Goal: Transaction & Acquisition: Purchase product/service

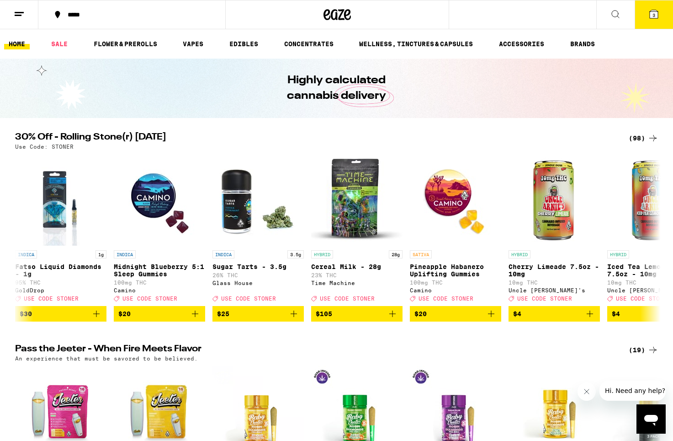
click at [655, 16] on span "3" at bounding box center [654, 14] width 3 height 5
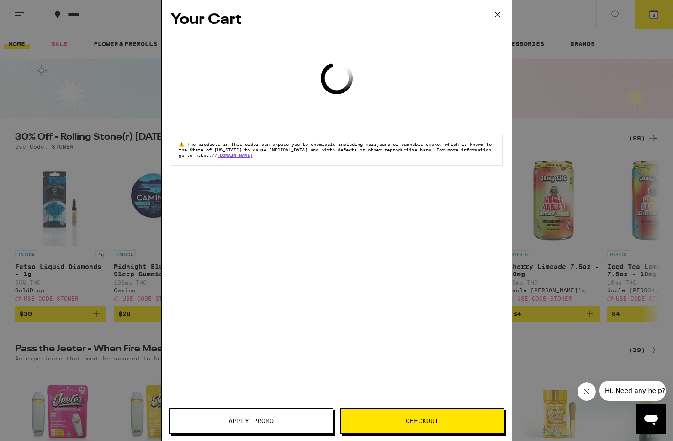
click at [654, 15] on div "Your Cart Loading ⚠️ The products in this order can expose you to chemicals inc…" at bounding box center [336, 220] width 673 height 441
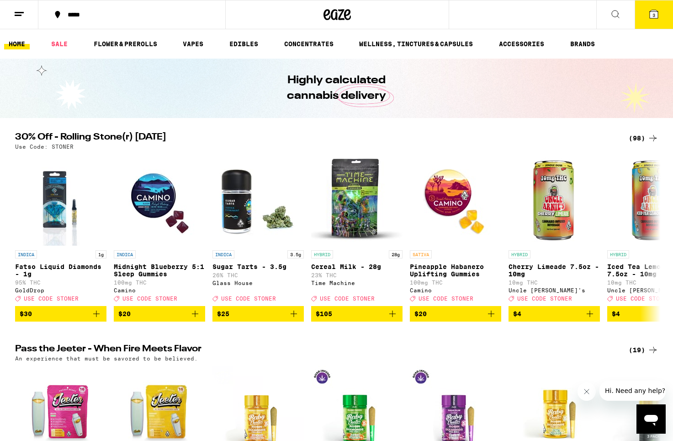
click at [653, 16] on span "3" at bounding box center [654, 14] width 3 height 5
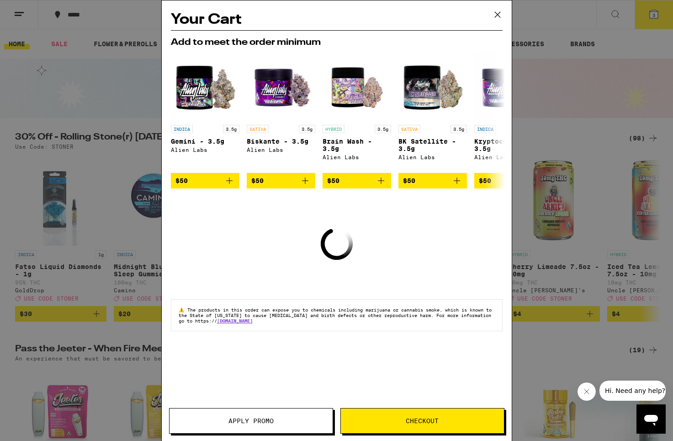
click at [497, 16] on icon at bounding box center [498, 15] width 14 height 14
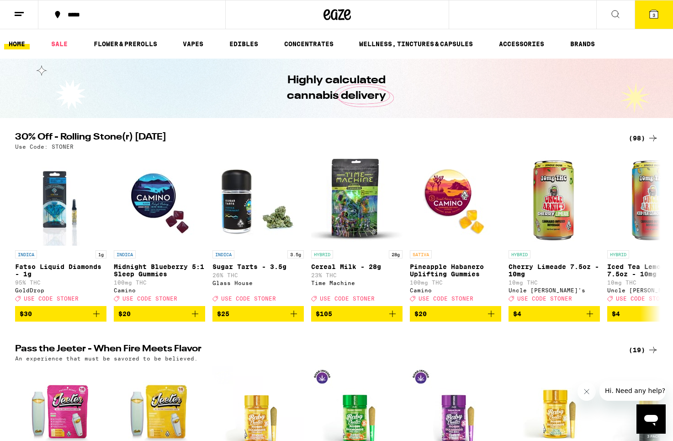
click at [86, 19] on button "*****" at bounding box center [131, 14] width 187 height 27
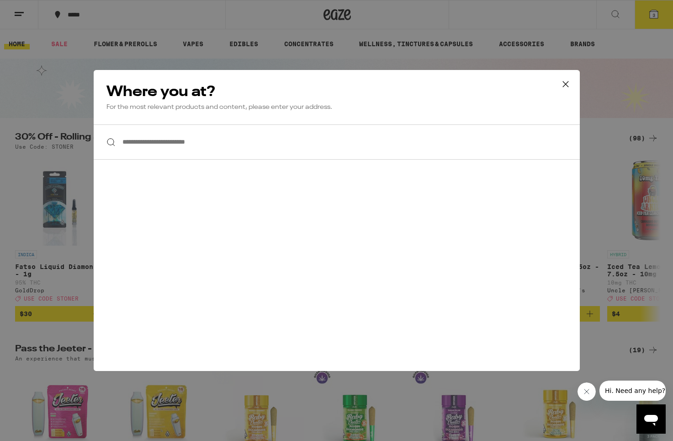
click at [241, 143] on input "**********" at bounding box center [337, 141] width 486 height 35
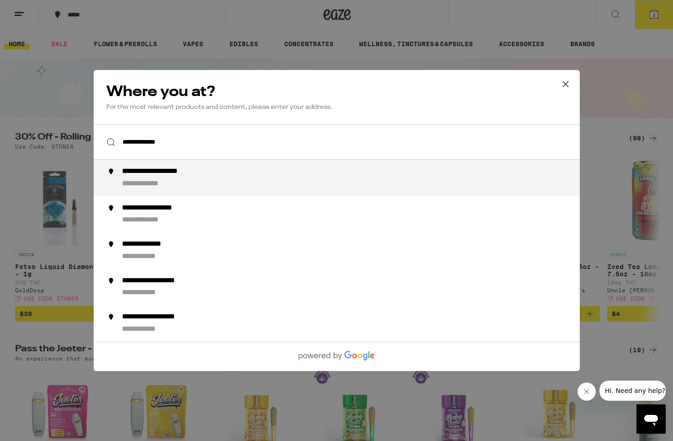
click at [208, 181] on div "**********" at bounding box center [355, 178] width 466 height 22
type input "**********"
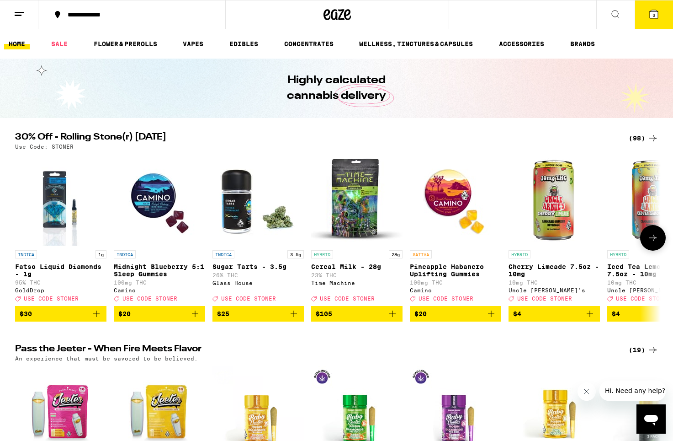
scroll to position [14, 0]
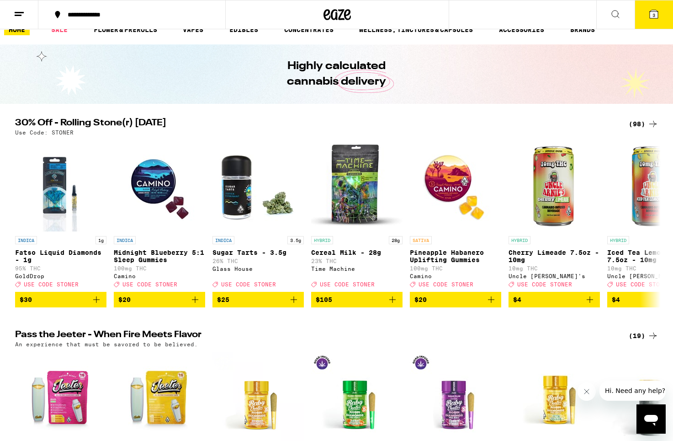
click at [654, 122] on icon at bounding box center [653, 123] width 11 height 11
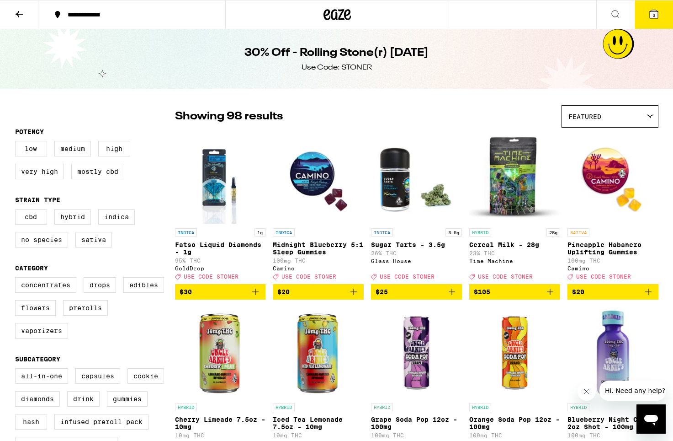
scroll to position [16, 0]
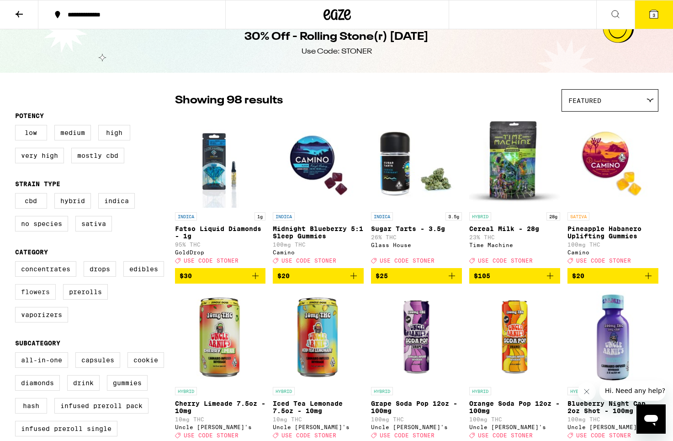
click at [31, 299] on label "Flowers" at bounding box center [35, 292] width 41 height 16
click at [17, 263] on input "Flowers" at bounding box center [17, 262] width 0 height 0
checkbox input "true"
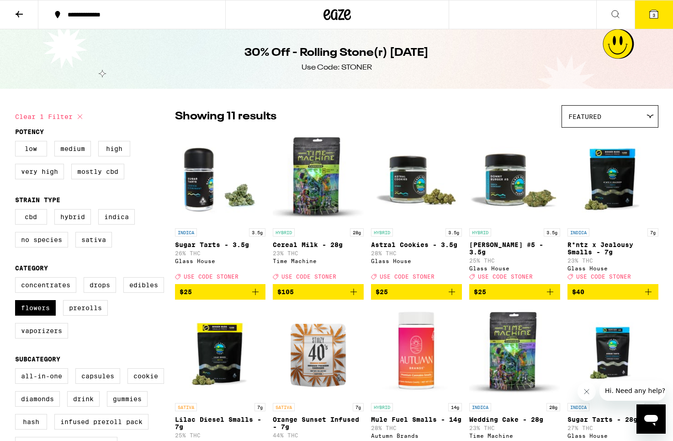
click at [337, 16] on icon at bounding box center [337, 14] width 27 height 16
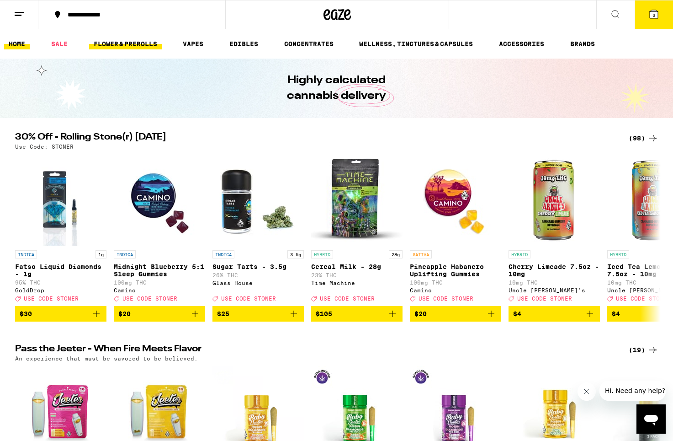
click at [129, 44] on link "FLOWER & PREROLLS" at bounding box center [125, 43] width 73 height 11
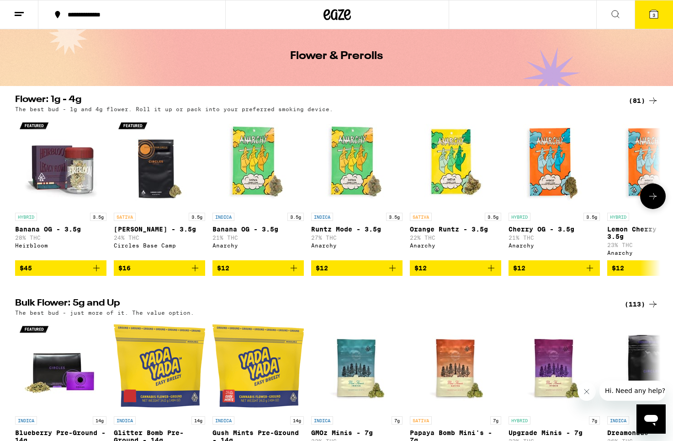
scroll to position [30, 0]
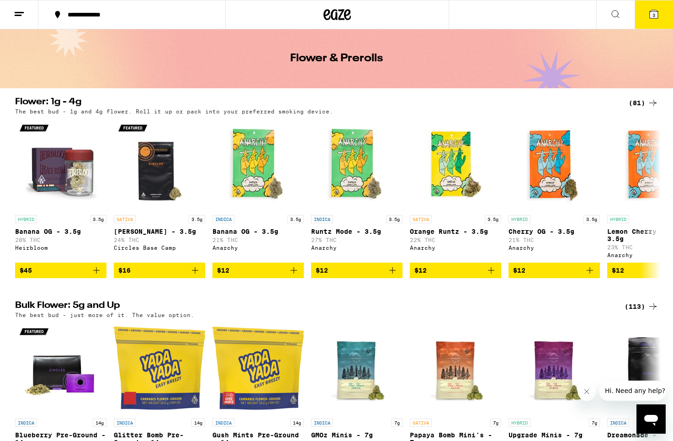
click at [652, 103] on icon at bounding box center [653, 102] width 11 height 11
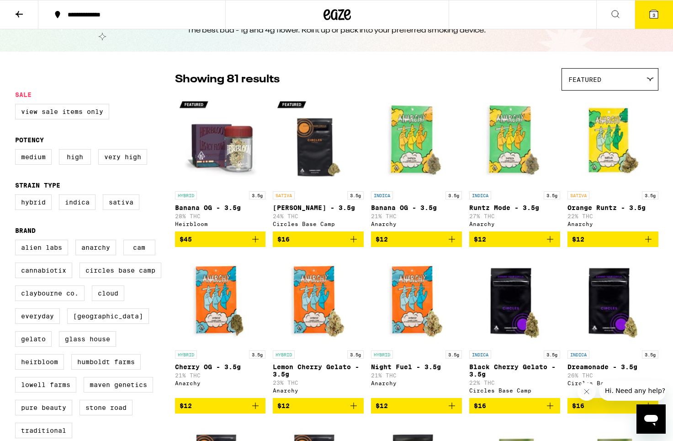
scroll to position [43, 0]
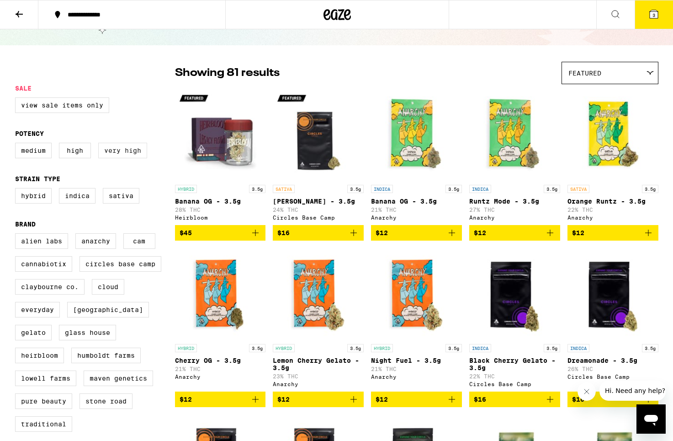
click at [120, 146] on label "Very High" at bounding box center [122, 151] width 49 height 16
click at [17, 144] on input "Very High" at bounding box center [17, 144] width 0 height 0
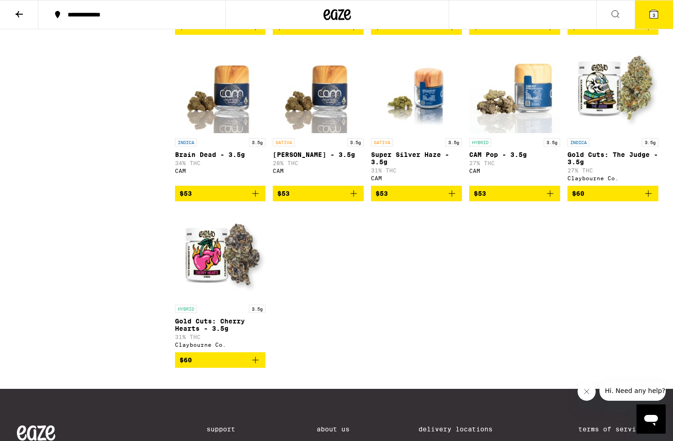
scroll to position [1917, 0]
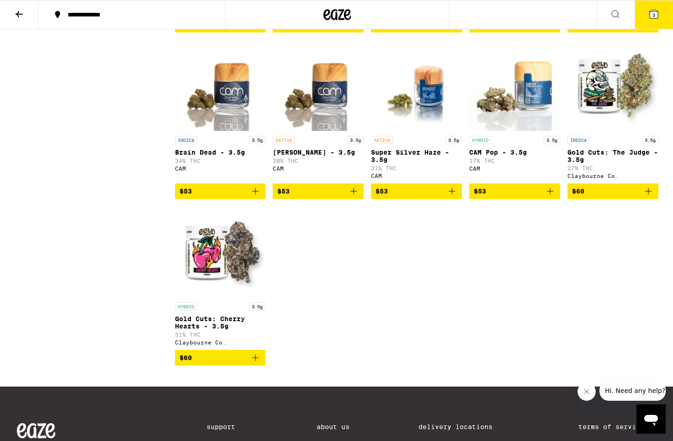
click at [204, 298] on img "Open page for Gold Cuts: Cherry Hearts - 3.5g from Claybourne Co." at bounding box center [220, 251] width 91 height 91
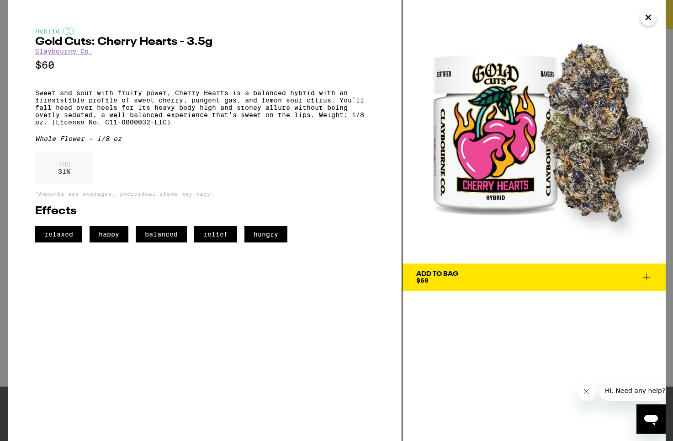
click at [655, 14] on button "Close" at bounding box center [648, 17] width 16 height 16
click at [646, 23] on icon "Close" at bounding box center [648, 18] width 11 height 14
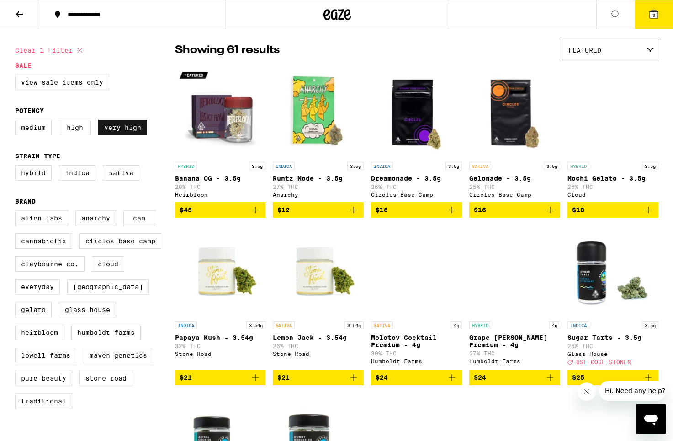
scroll to position [67, 0]
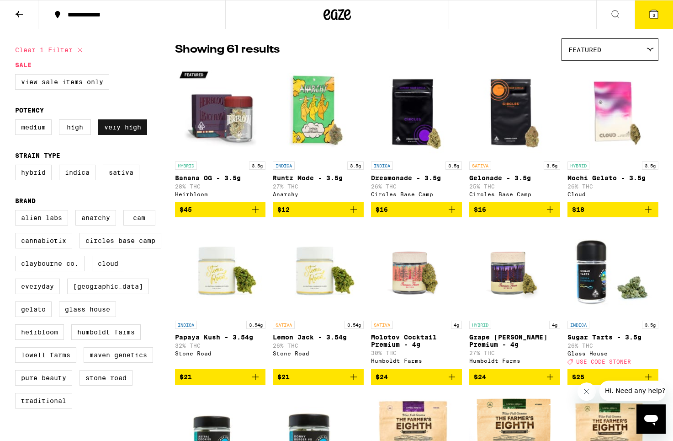
click at [129, 129] on label "Very High" at bounding box center [122, 127] width 49 height 16
click at [17, 121] on input "Very High" at bounding box center [17, 121] width 0 height 0
checkbox input "false"
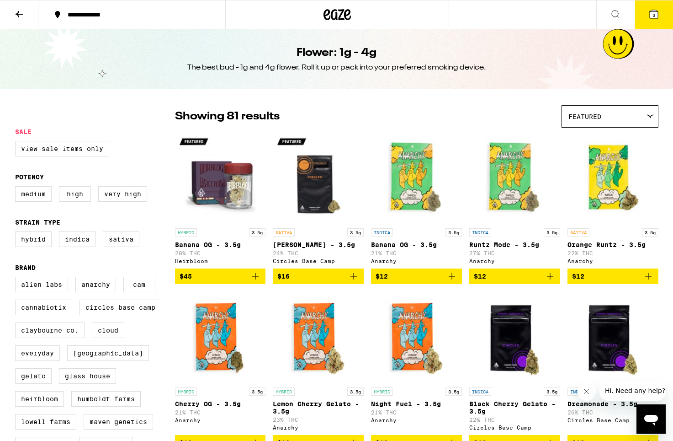
click at [617, 14] on icon at bounding box center [615, 14] width 11 height 11
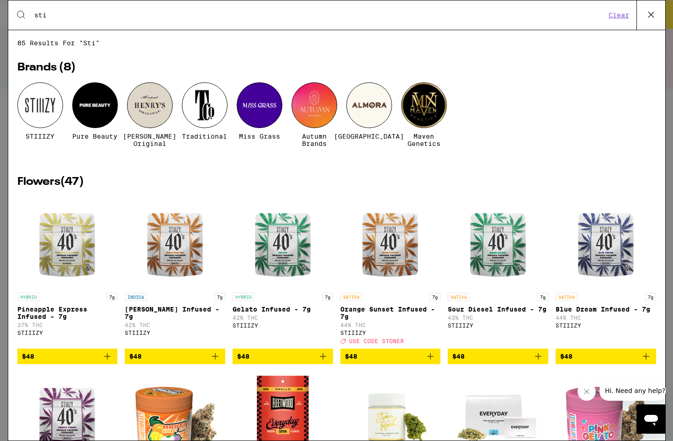
type input "sti"
click at [39, 113] on div at bounding box center [40, 105] width 46 height 46
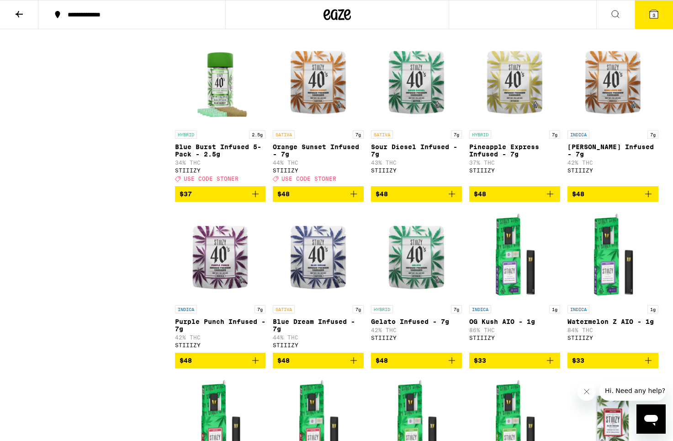
scroll to position [958, 0]
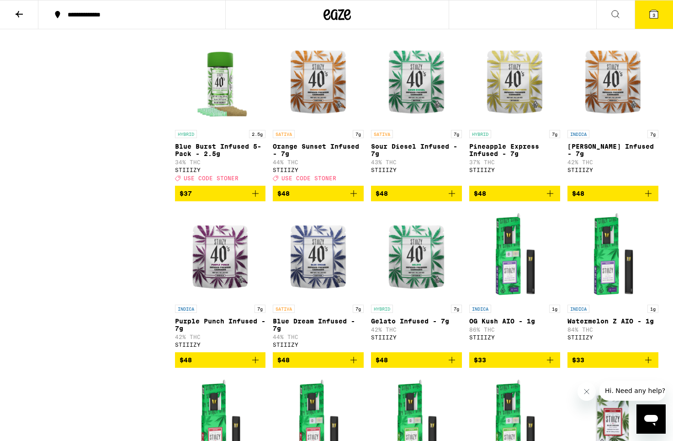
click at [334, 291] on img "Open page for Blue Dream Infused - 7g from STIIIZY" at bounding box center [318, 253] width 91 height 91
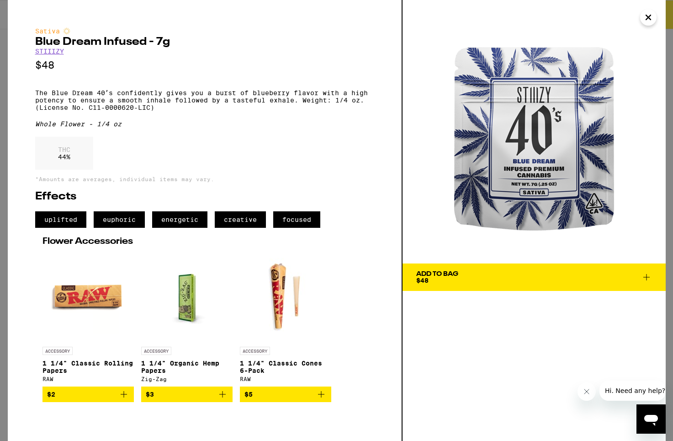
click at [651, 18] on icon "Close" at bounding box center [648, 18] width 11 height 14
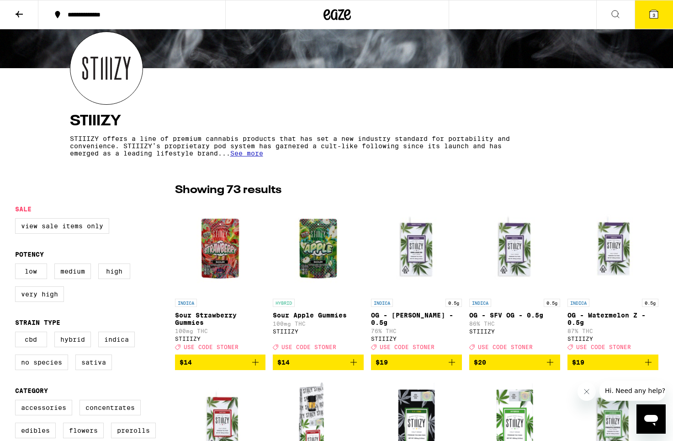
scroll to position [76, 0]
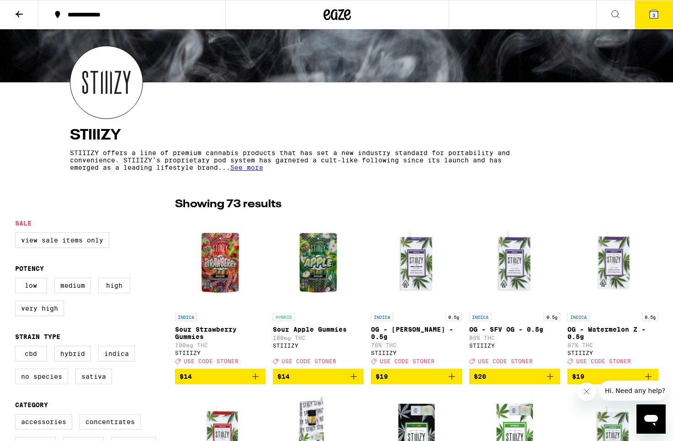
click at [22, 15] on icon at bounding box center [19, 14] width 11 height 11
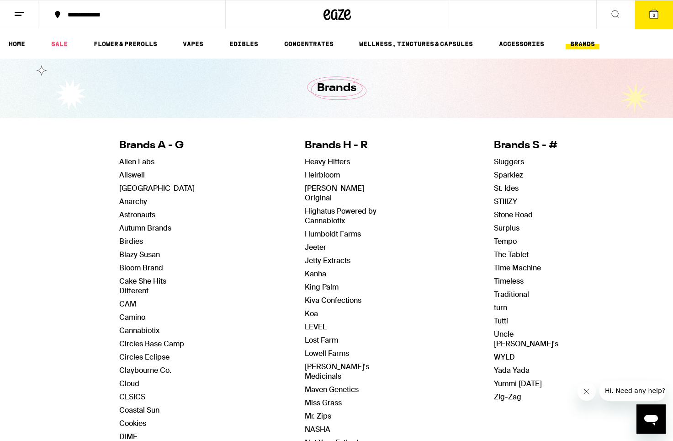
click at [330, 11] on icon at bounding box center [337, 14] width 27 height 16
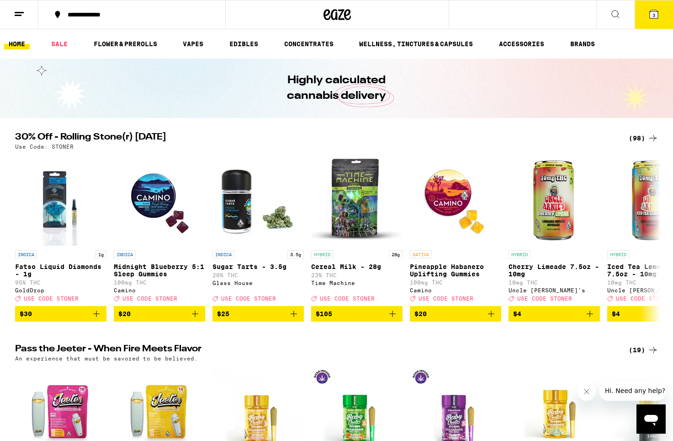
click at [650, 136] on icon at bounding box center [653, 138] width 11 height 11
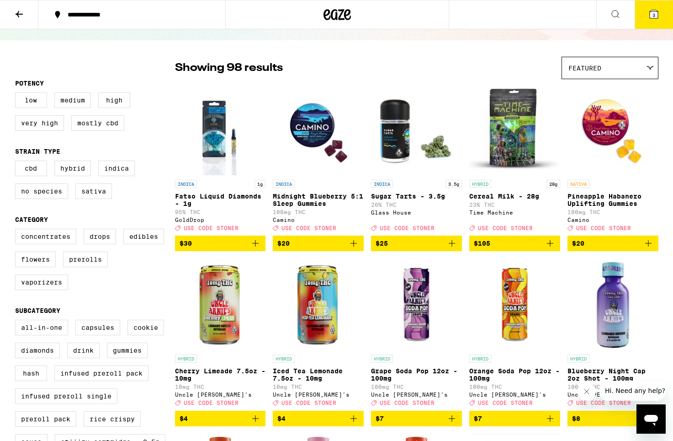
scroll to position [57, 0]
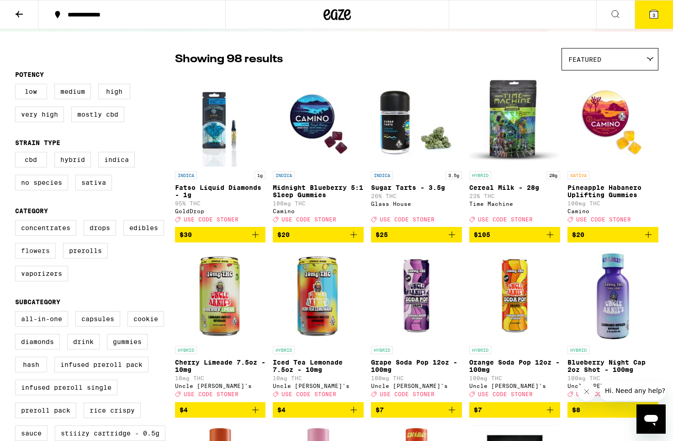
click at [48, 256] on label "Flowers" at bounding box center [35, 251] width 41 height 16
click at [17, 222] on input "Flowers" at bounding box center [17, 221] width 0 height 0
checkbox input "true"
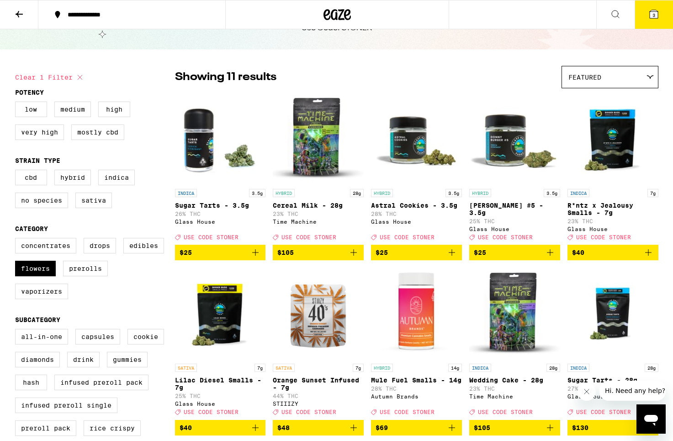
scroll to position [30, 0]
